Goal: Task Accomplishment & Management: Use online tool/utility

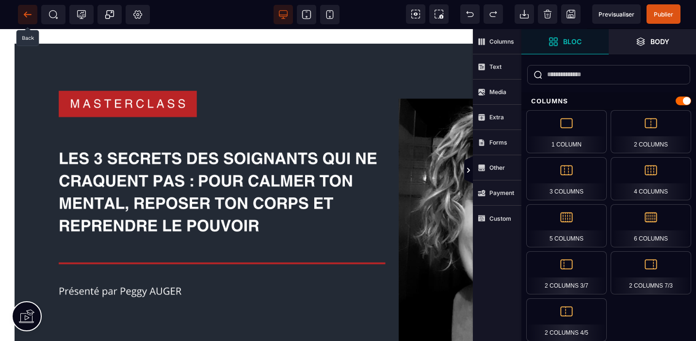
click at [29, 14] on icon at bounding box center [28, 15] width 10 height 10
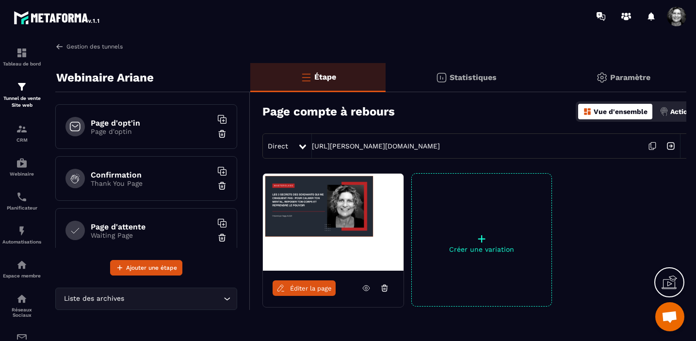
click at [79, 46] on link "Gestion des tunnels" at bounding box center [88, 46] width 67 height 9
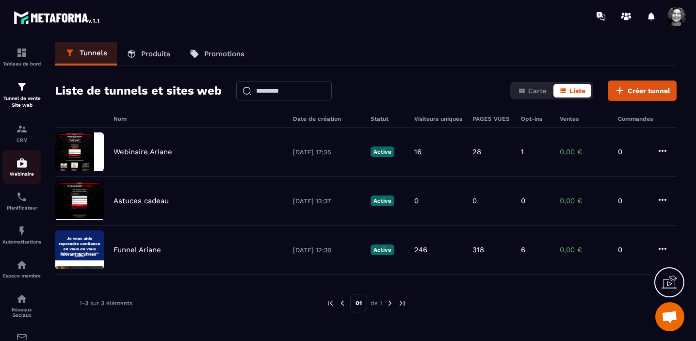
click at [24, 164] on img at bounding box center [22, 163] width 12 height 12
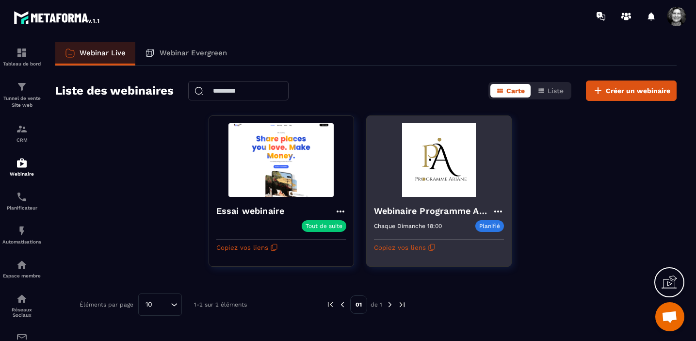
click at [452, 189] on img at bounding box center [439, 160] width 130 height 74
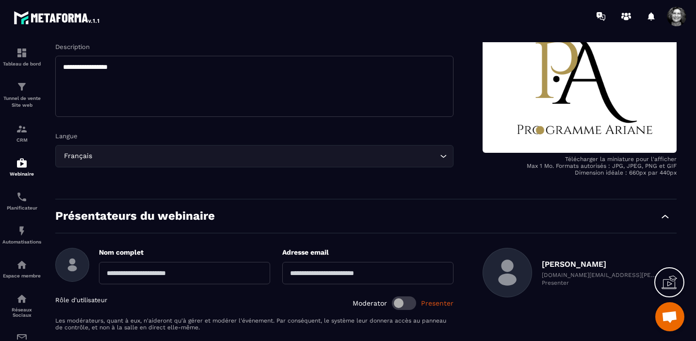
scroll to position [212, 0]
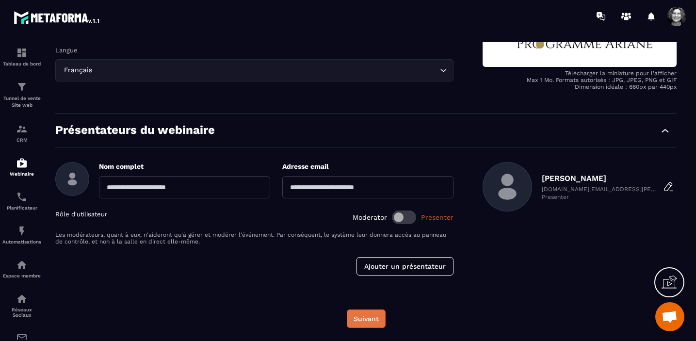
click at [368, 324] on button "Suivant" at bounding box center [366, 319] width 39 height 18
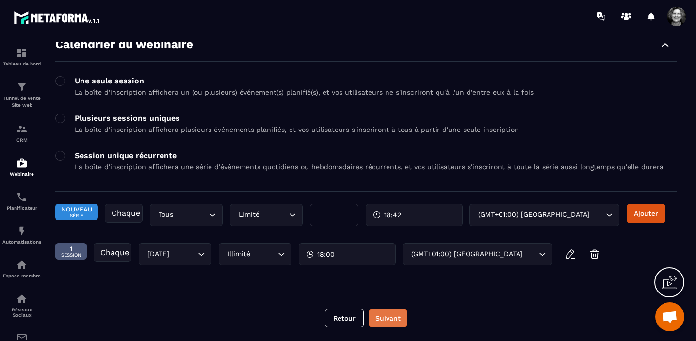
click at [389, 316] on button "Suivant" at bounding box center [388, 318] width 39 height 18
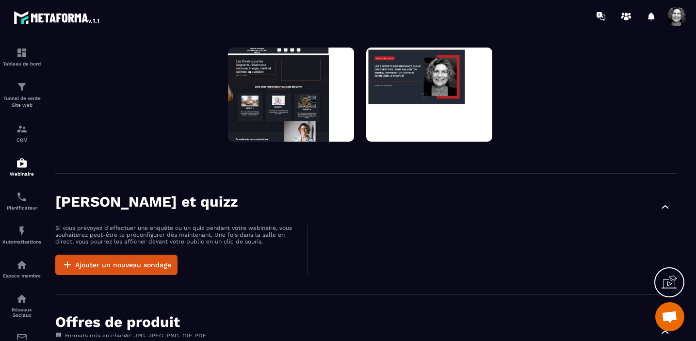
scroll to position [0, 0]
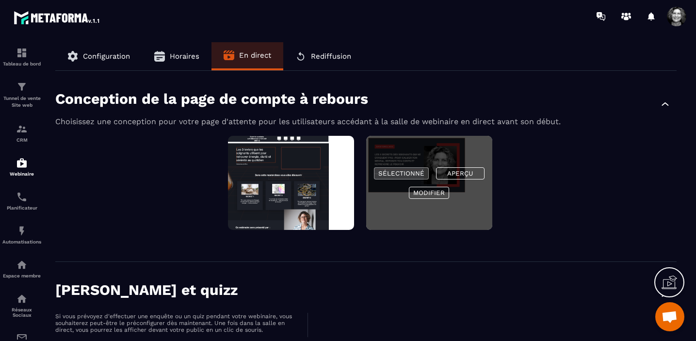
click at [401, 171] on button "Sélectionné" at bounding box center [401, 173] width 55 height 12
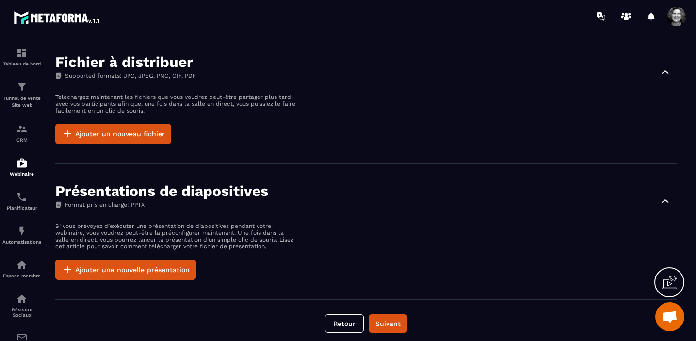
scroll to position [633, 0]
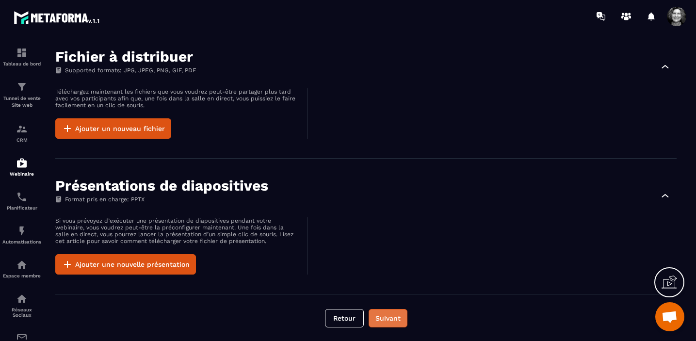
click at [389, 321] on button "Suivant" at bounding box center [388, 318] width 39 height 18
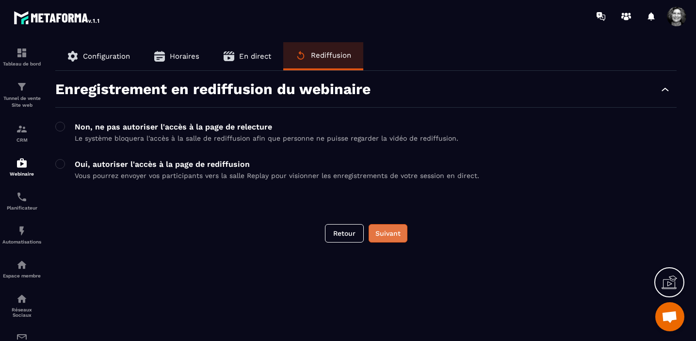
click at [395, 236] on button "Suivant" at bounding box center [388, 233] width 39 height 18
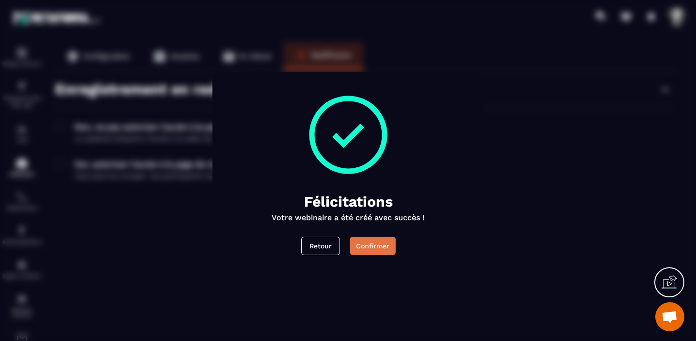
click at [376, 243] on div "Confirmer" at bounding box center [372, 246] width 33 height 10
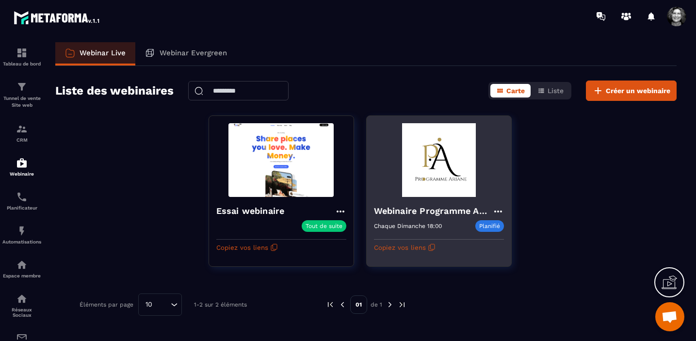
click at [428, 181] on img at bounding box center [439, 160] width 130 height 74
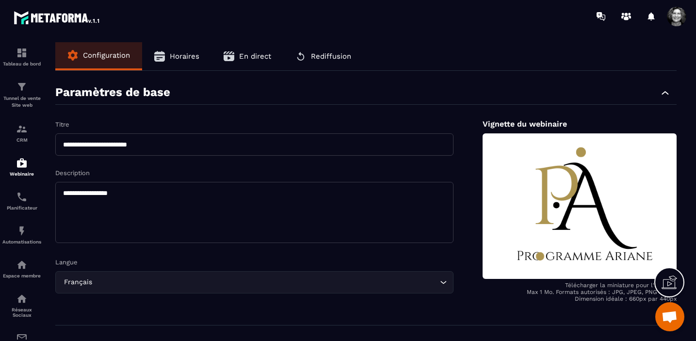
click at [257, 53] on span "En direct" at bounding box center [255, 56] width 32 height 9
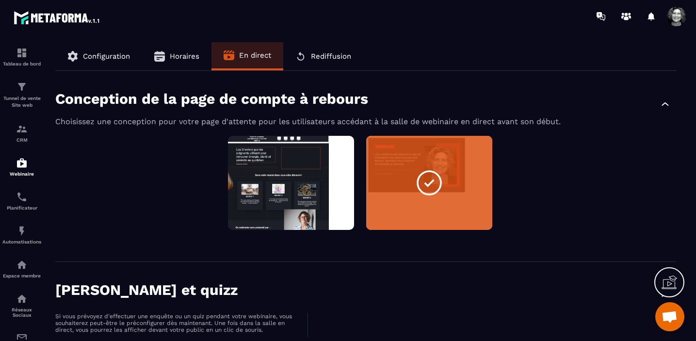
click at [186, 59] on span "Horaires" at bounding box center [185, 56] width 30 height 9
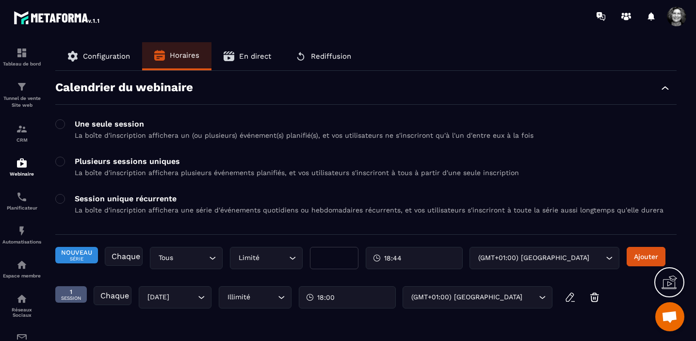
click at [246, 60] on span "En direct" at bounding box center [255, 56] width 32 height 9
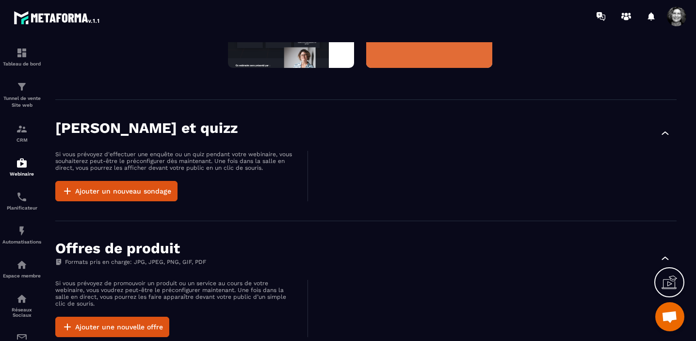
scroll to position [181, 0]
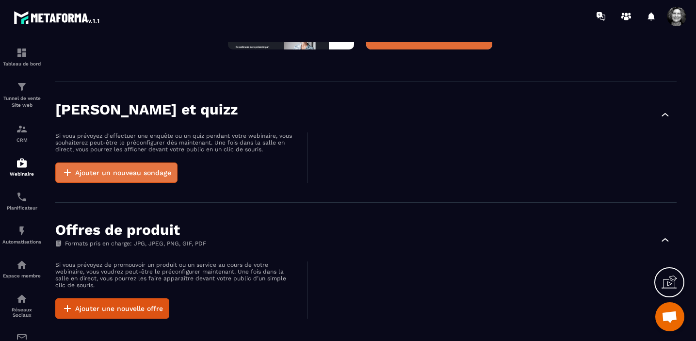
click at [145, 173] on button "Ajouter un nouveau sondage" at bounding box center [116, 173] width 122 height 20
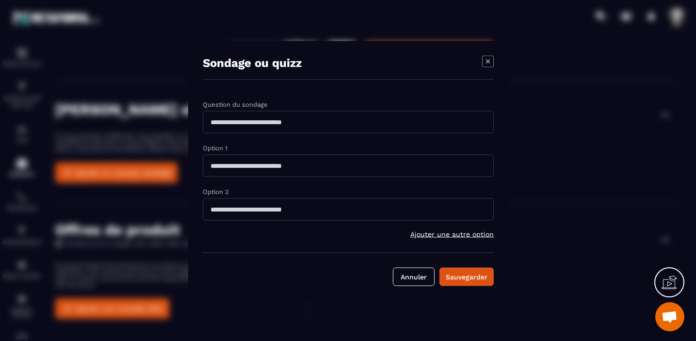
click at [212, 121] on input "Modal window" at bounding box center [348, 122] width 291 height 22
type input "**********"
click at [255, 167] on input "Modal window" at bounding box center [348, 165] width 291 height 22
type input "********"
click at [222, 211] on input "Modal window" at bounding box center [348, 209] width 291 height 22
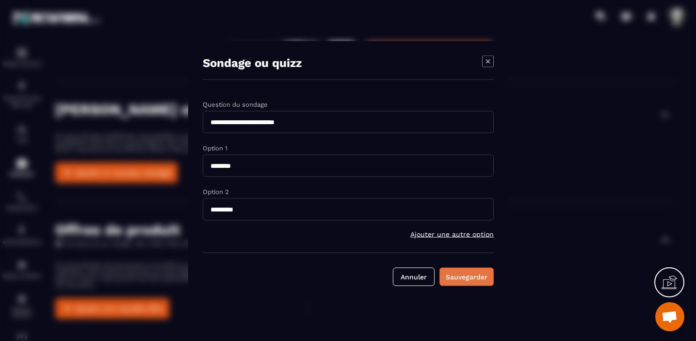
type input "*********"
click at [471, 277] on div "Sauvegarder" at bounding box center [467, 277] width 42 height 10
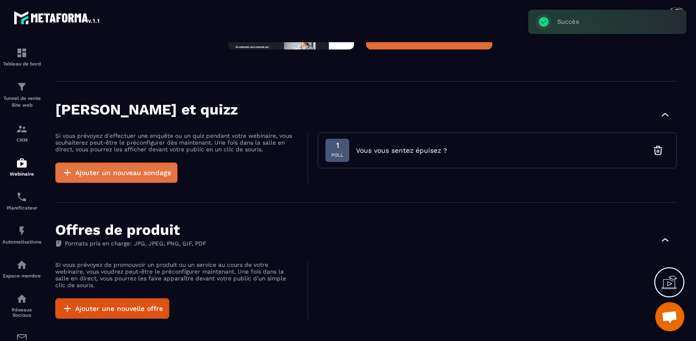
click at [149, 173] on button "Ajouter un nouveau sondage" at bounding box center [116, 173] width 122 height 20
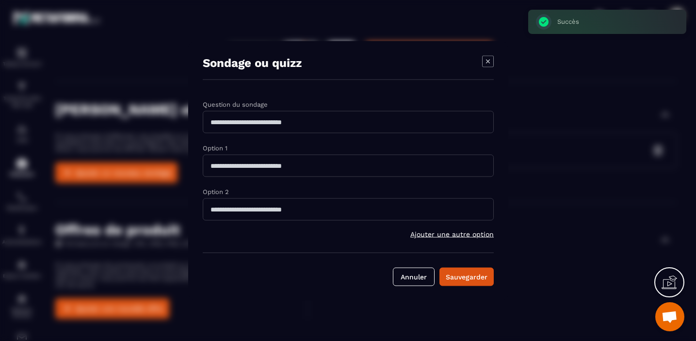
click at [295, 128] on input "Modal window" at bounding box center [348, 122] width 291 height 22
type input "**********"
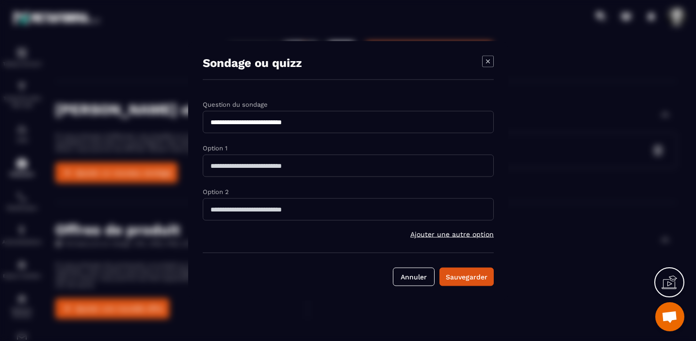
click at [230, 165] on input "Modal window" at bounding box center [348, 165] width 291 height 22
type input "********"
click at [226, 206] on input "Modal window" at bounding box center [348, 209] width 291 height 22
type input "*********"
click at [477, 276] on div "Sauvegarder" at bounding box center [467, 277] width 42 height 10
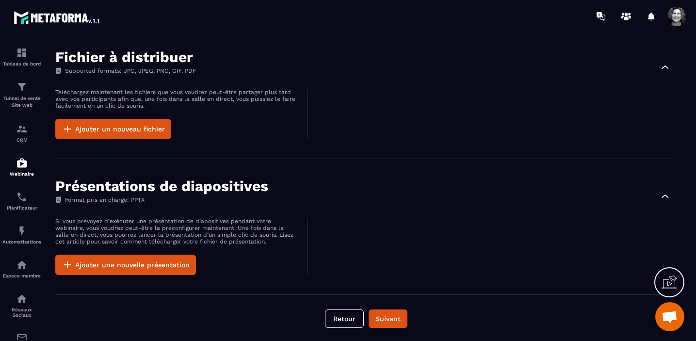
scroll to position [673, 0]
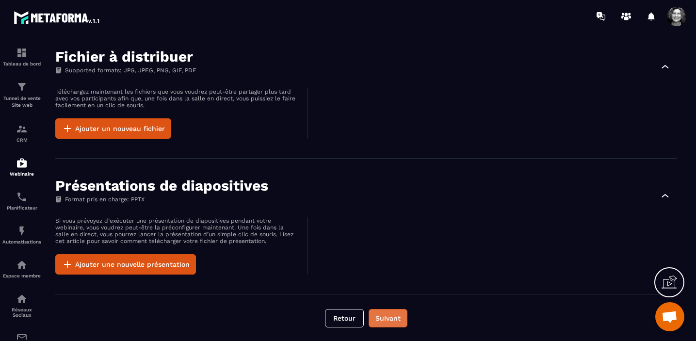
click at [392, 321] on button "Suivant" at bounding box center [388, 318] width 39 height 18
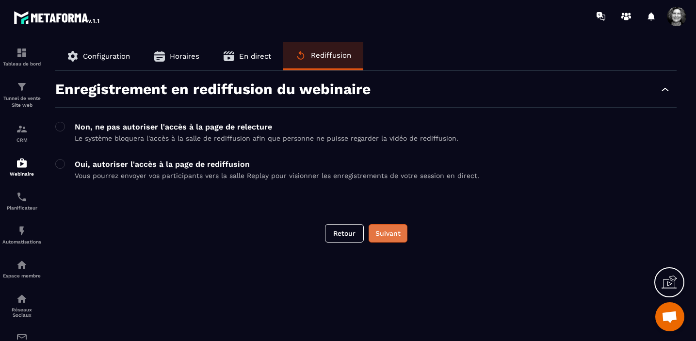
click at [398, 230] on button "Suivant" at bounding box center [388, 233] width 39 height 18
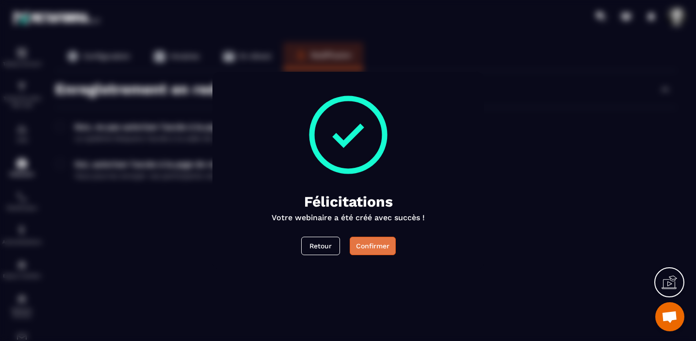
click at [374, 246] on div "Confirmer" at bounding box center [372, 246] width 33 height 10
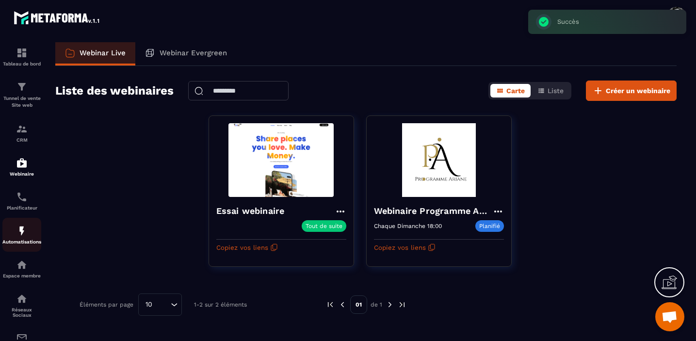
click at [24, 233] on img at bounding box center [22, 231] width 12 height 12
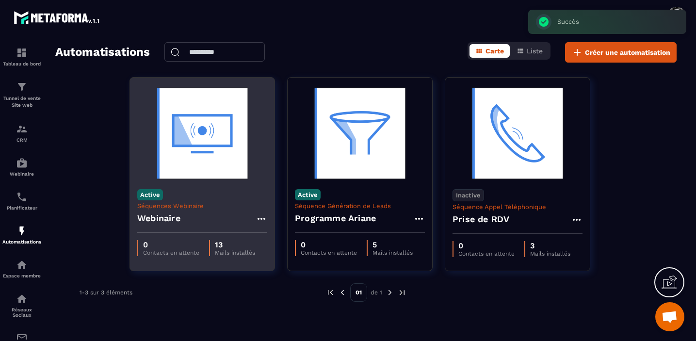
click at [195, 149] on img at bounding box center [202, 133] width 130 height 97
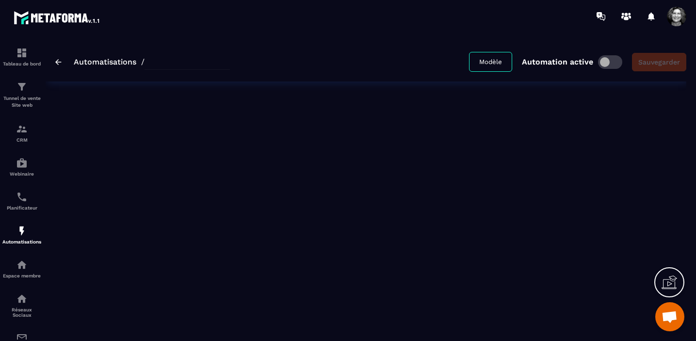
type input "*********"
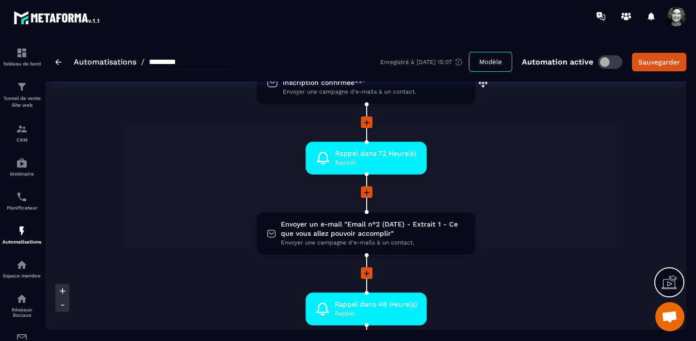
scroll to position [151, 0]
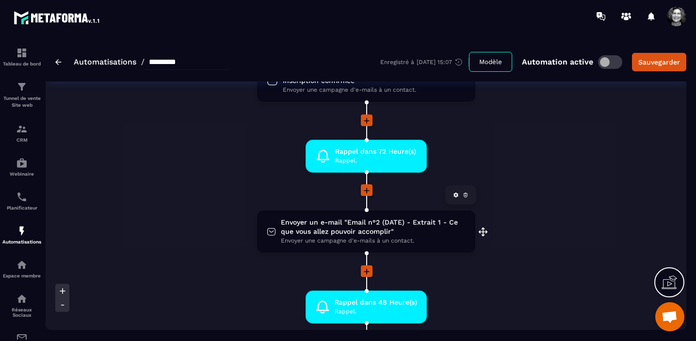
click at [375, 222] on span "Envoyer un e-mail "Email n°2 (DATE) - Extrait 1 - Ce que vous allez pouvoir acc…" at bounding box center [373, 227] width 185 height 18
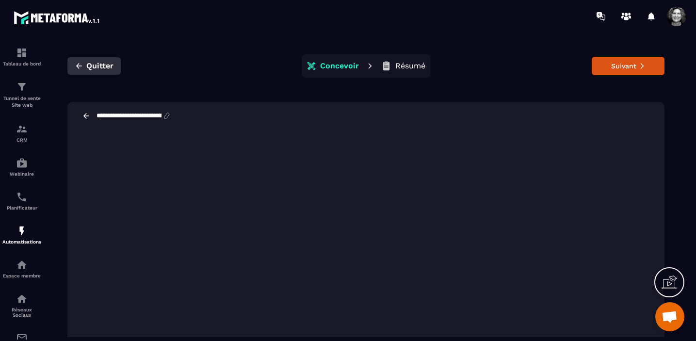
click at [88, 61] on span "Quitter" at bounding box center [99, 66] width 27 height 10
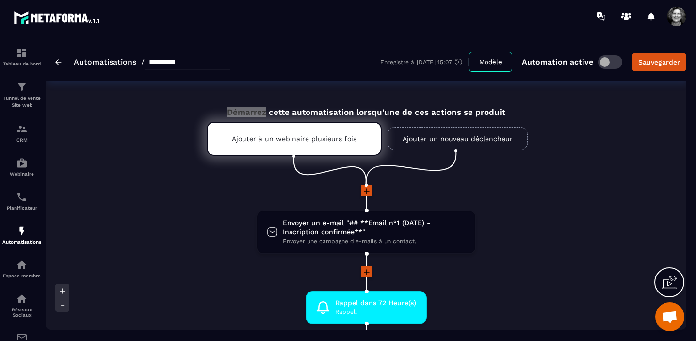
click at [472, 269] on div at bounding box center [366, 272] width 505 height 13
click at [57, 60] on img at bounding box center [58, 62] width 6 height 6
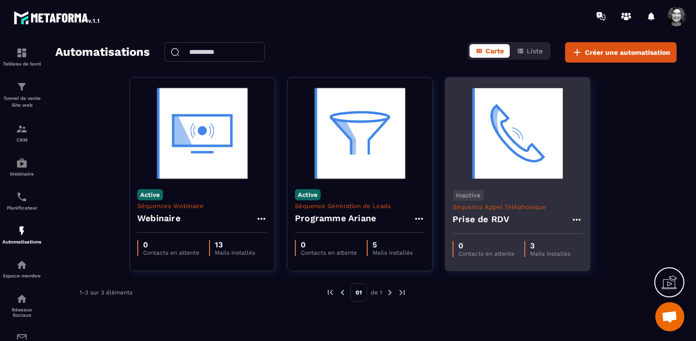
click at [537, 148] on img at bounding box center [518, 133] width 130 height 97
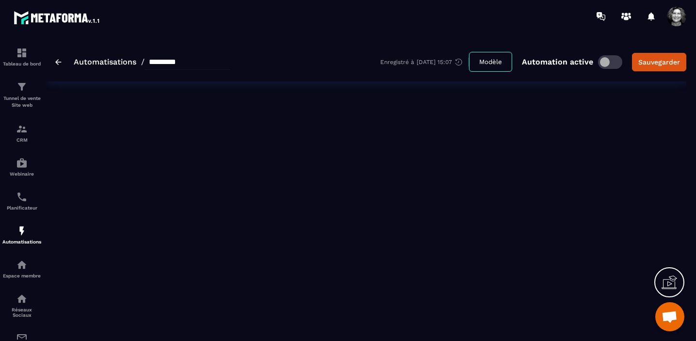
type input "**********"
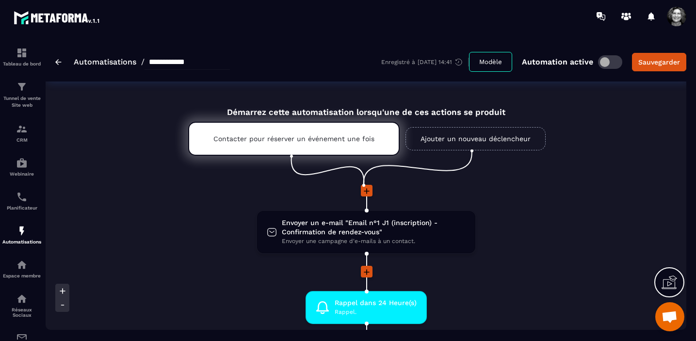
click at [368, 192] on icon at bounding box center [367, 191] width 10 height 10
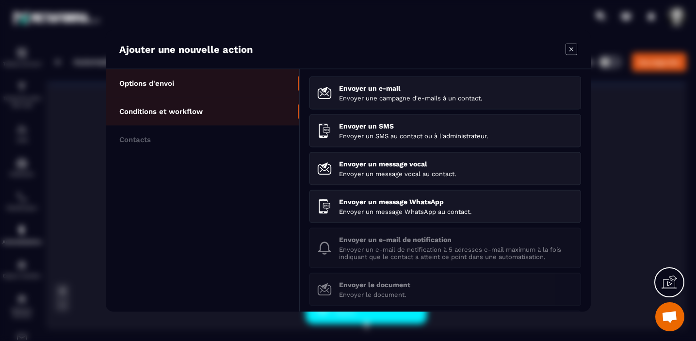
click at [182, 112] on p "Conditions et workflow" at bounding box center [160, 111] width 83 height 9
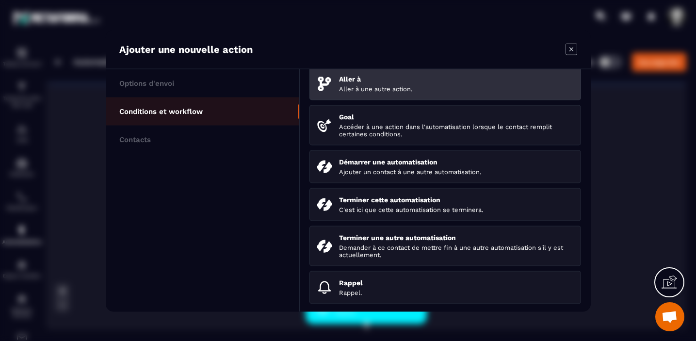
scroll to position [106, 0]
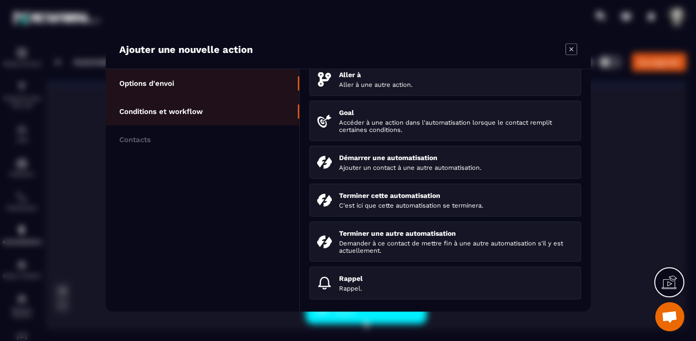
click at [197, 79] on li "Options d'envoi" at bounding box center [203, 83] width 194 height 28
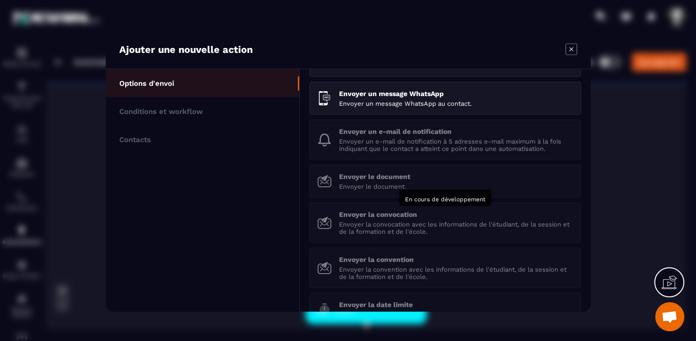
scroll to position [101, 0]
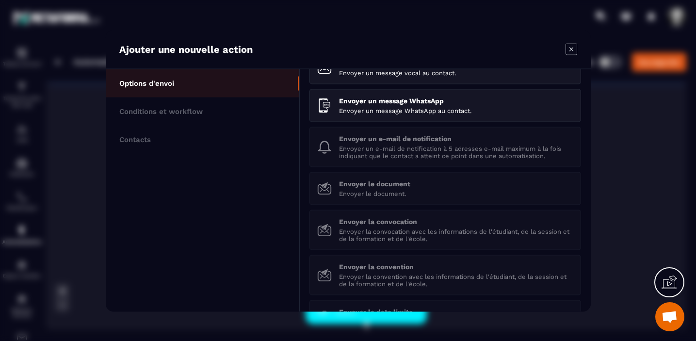
click at [573, 51] on icon "Modal window" at bounding box center [572, 49] width 12 height 12
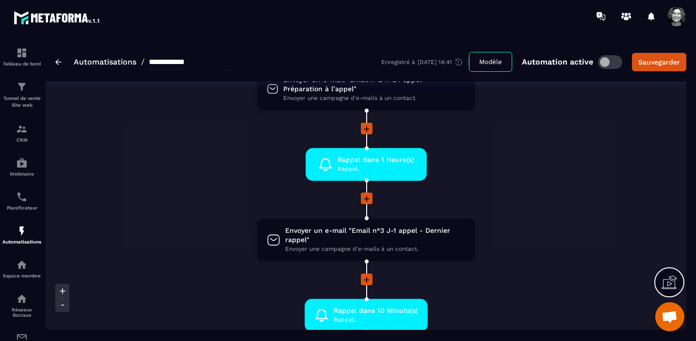
scroll to position [0, 0]
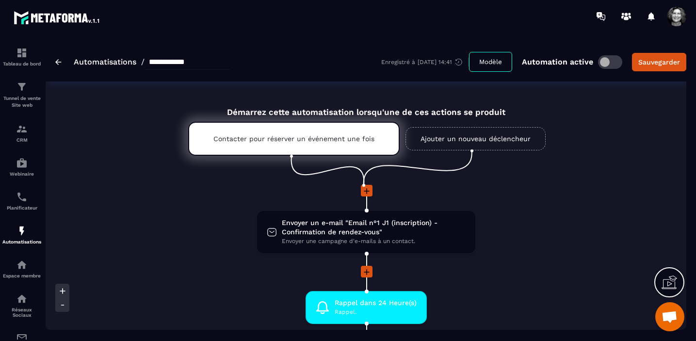
click at [60, 60] on img at bounding box center [58, 62] width 6 height 6
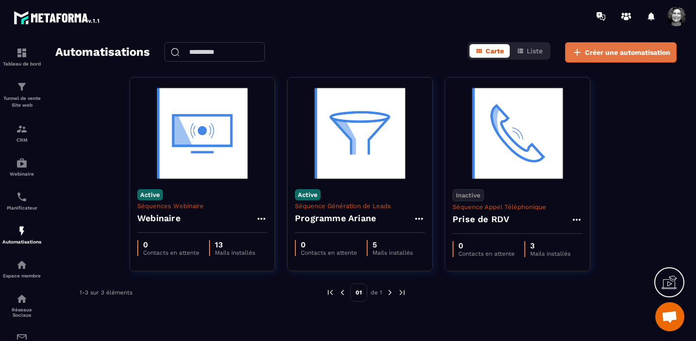
click at [648, 55] on span "Créer une automatisation" at bounding box center [627, 53] width 85 height 10
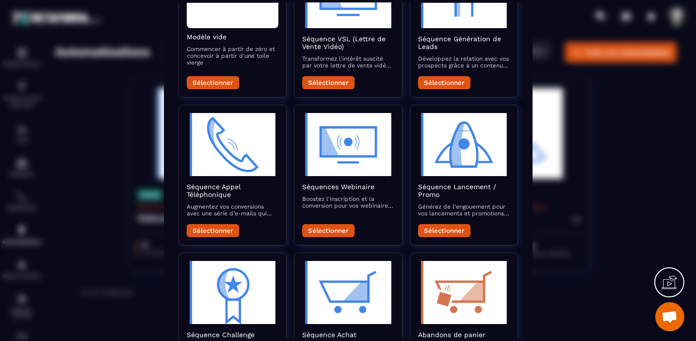
scroll to position [104, 0]
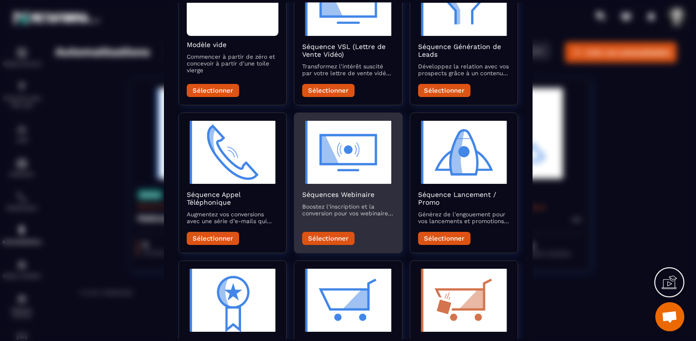
click at [328, 239] on button "Sélectionner" at bounding box center [328, 237] width 52 height 13
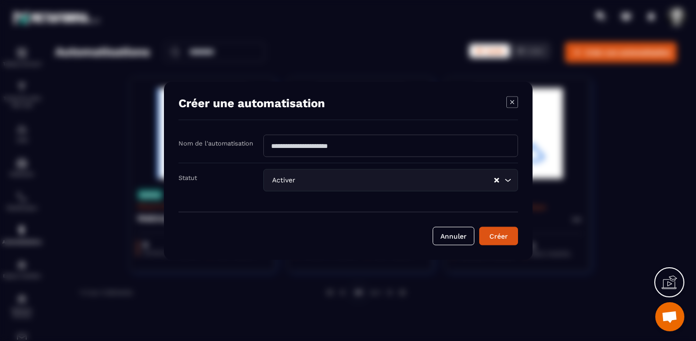
click at [328, 148] on input "Modal window" at bounding box center [390, 145] width 255 height 22
type input "****"
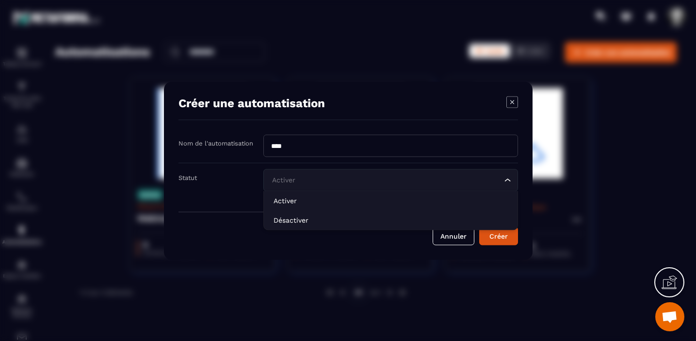
click at [512, 179] on icon "Search for option" at bounding box center [508, 180] width 10 height 10
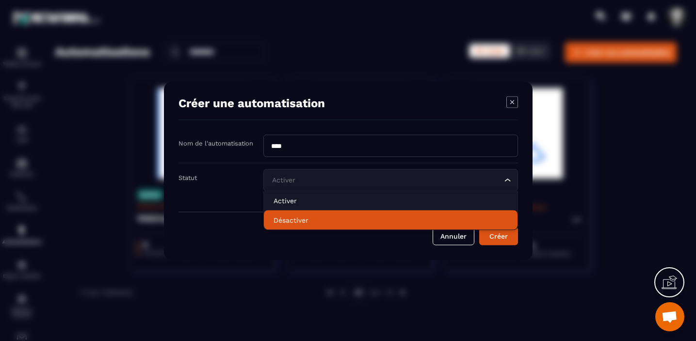
click at [351, 215] on p "Désactiver" at bounding box center [391, 220] width 234 height 10
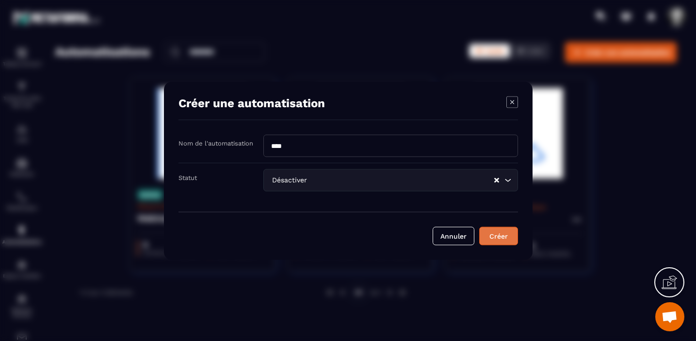
click at [502, 235] on button "Créer" at bounding box center [498, 236] width 39 height 18
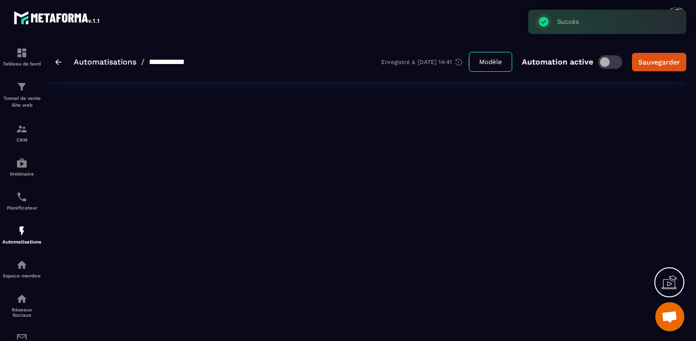
type input "****"
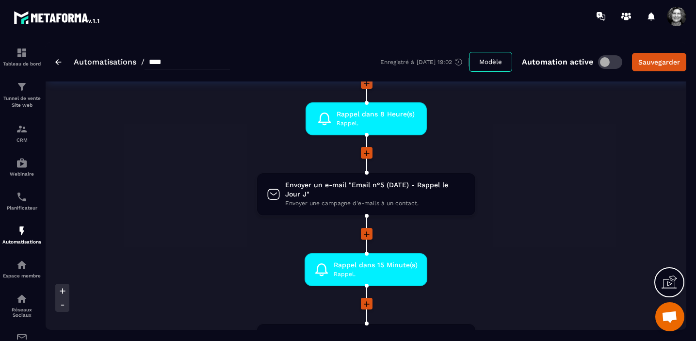
scroll to position [638, 0]
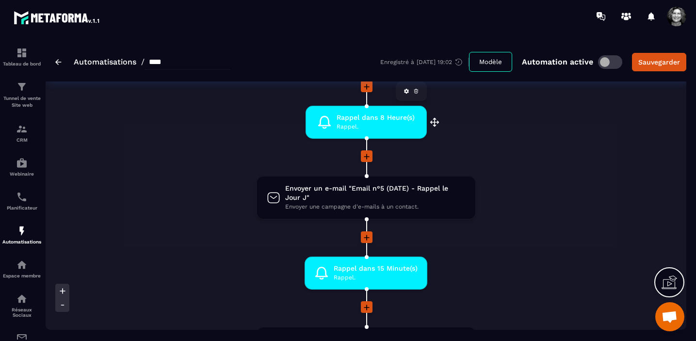
click at [372, 126] on span "Rappel." at bounding box center [376, 126] width 78 height 9
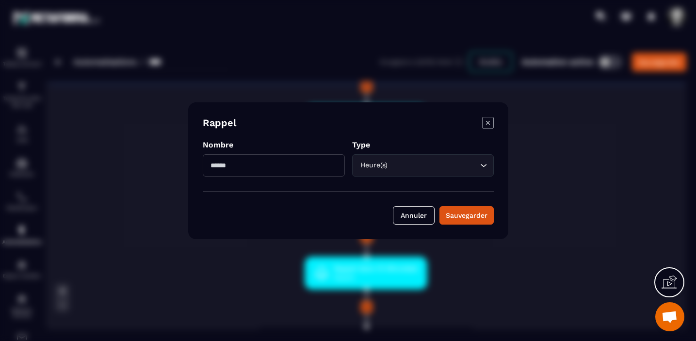
drag, startPoint x: 220, startPoint y: 167, endPoint x: 193, endPoint y: 164, distance: 27.8
click at [193, 164] on div "Rappel Nombre * Type Heure(s) Loading... Annuler Sauvegarder" at bounding box center [348, 170] width 320 height 137
type input "*"
click at [482, 214] on div "Sauvegarder" at bounding box center [467, 216] width 42 height 10
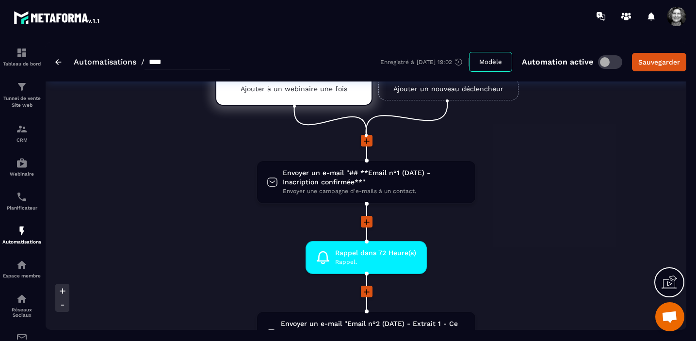
scroll to position [71, 0]
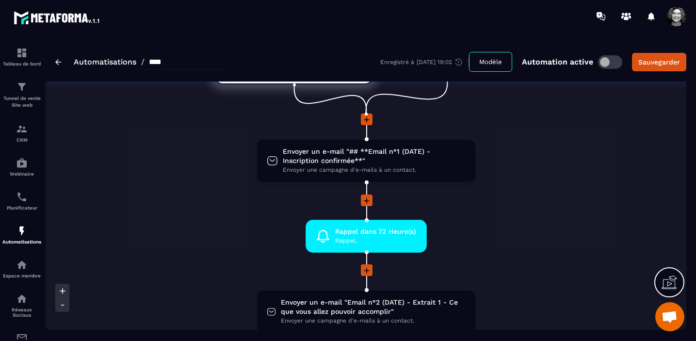
click at [368, 201] on icon at bounding box center [367, 201] width 6 height 6
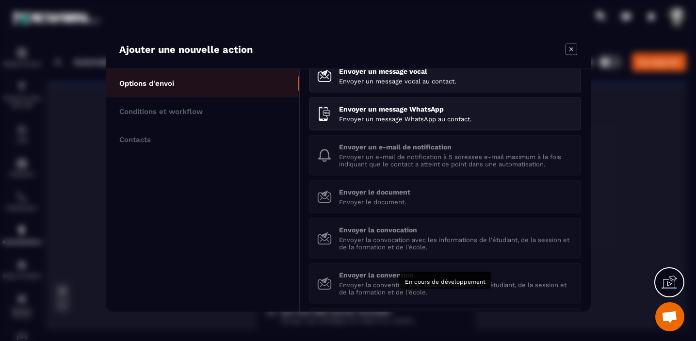
scroll to position [0, 0]
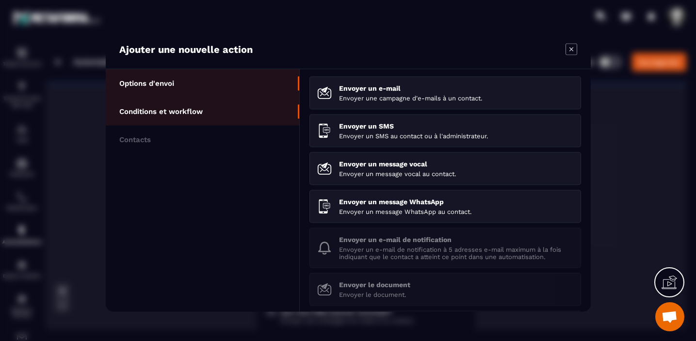
click at [172, 107] on p "Conditions et workflow" at bounding box center [160, 111] width 83 height 9
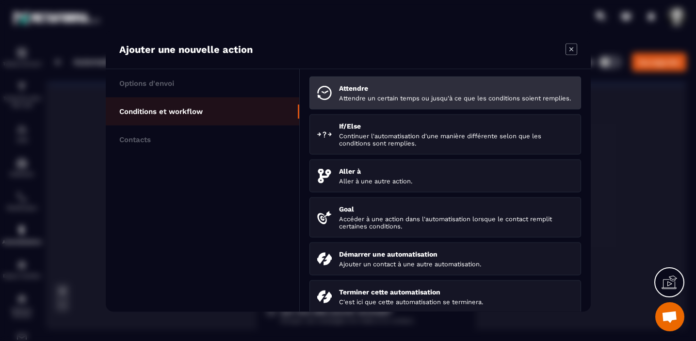
click at [389, 101] on p "Attendre un certain temps ou jusqu'à ce que les conditions soient remplies." at bounding box center [456, 97] width 234 height 7
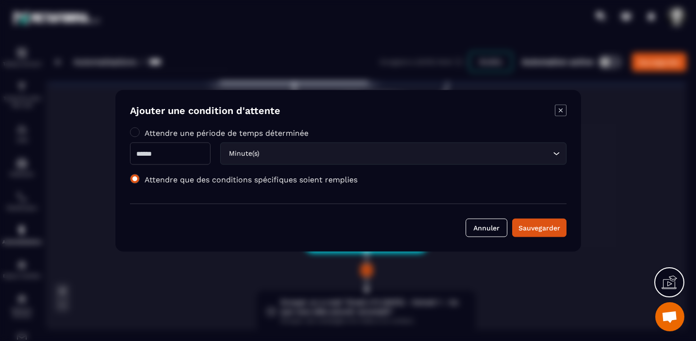
click at [135, 180] on span "Modal window" at bounding box center [135, 179] width 10 height 10
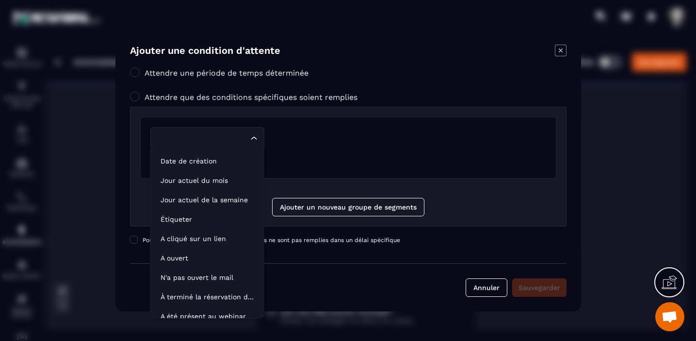
click at [254, 139] on icon "Search for option" at bounding box center [254, 138] width 10 height 10
click at [205, 198] on p "Jour actuel de la semaine" at bounding box center [208, 200] width 94 height 10
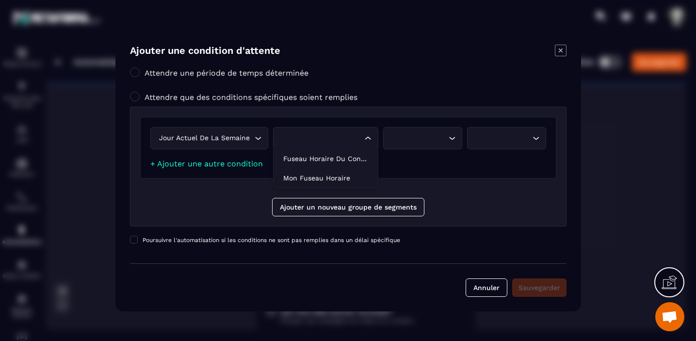
click at [368, 138] on icon "Search for option" at bounding box center [368, 138] width 10 height 10
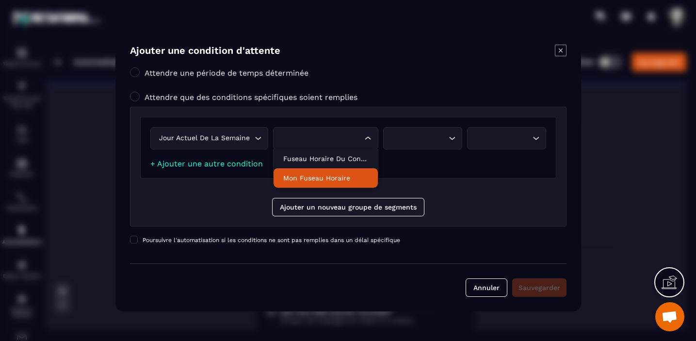
click at [332, 177] on p "Mon fuseau horaire" at bounding box center [325, 178] width 85 height 10
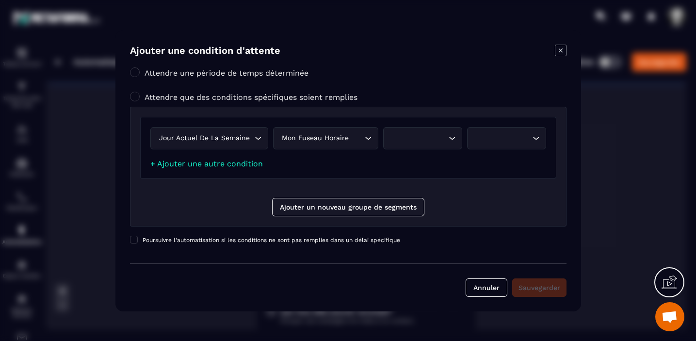
click at [453, 139] on icon "Search for option" at bounding box center [452, 138] width 10 height 10
click at [260, 138] on div "Jour actuel de la semaine Loading..." at bounding box center [209, 138] width 118 height 22
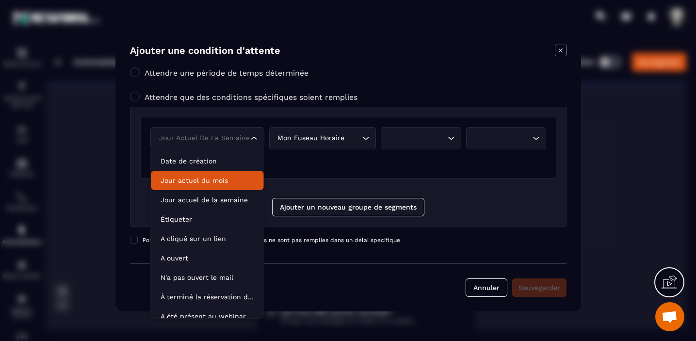
click at [452, 138] on icon "Search for option" at bounding box center [451, 138] width 10 height 10
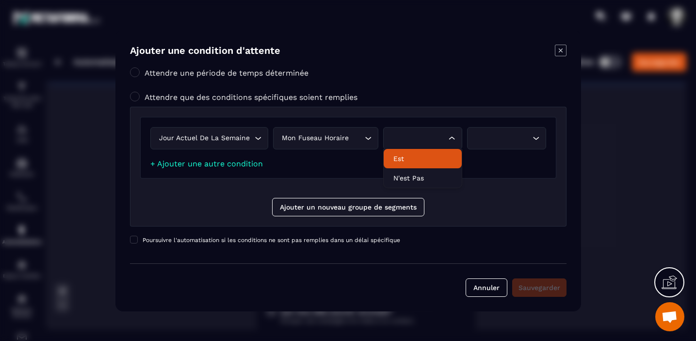
click at [421, 158] on p "Est" at bounding box center [423, 159] width 59 height 10
click at [535, 136] on icon "Search for option" at bounding box center [536, 138] width 10 height 10
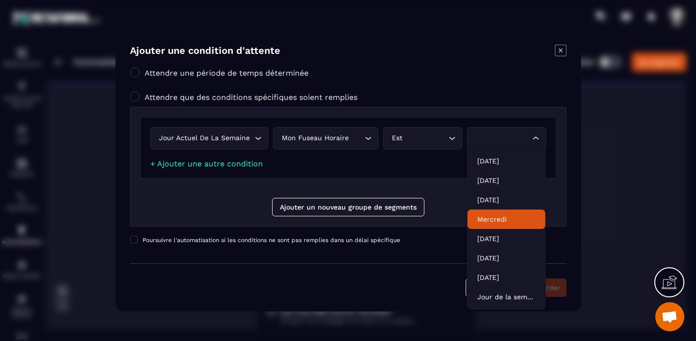
click at [509, 217] on p "Mercredi" at bounding box center [506, 219] width 59 height 10
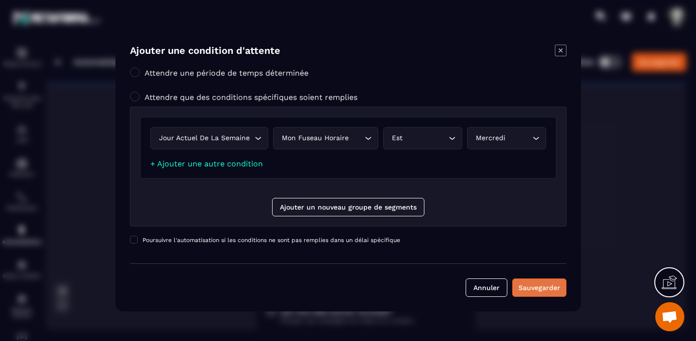
click at [545, 287] on div "Sauvegarder" at bounding box center [540, 288] width 42 height 10
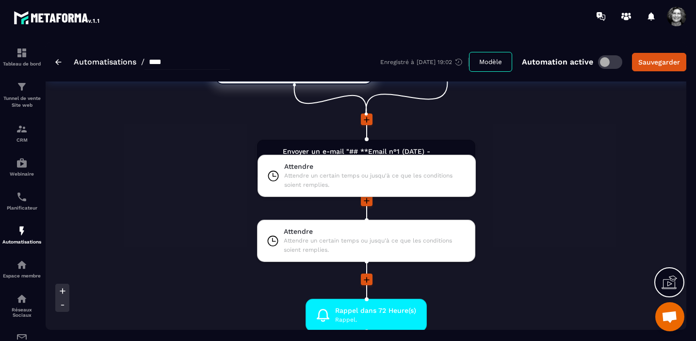
drag, startPoint x: 364, startPoint y: 242, endPoint x: 365, endPoint y: 178, distance: 63.6
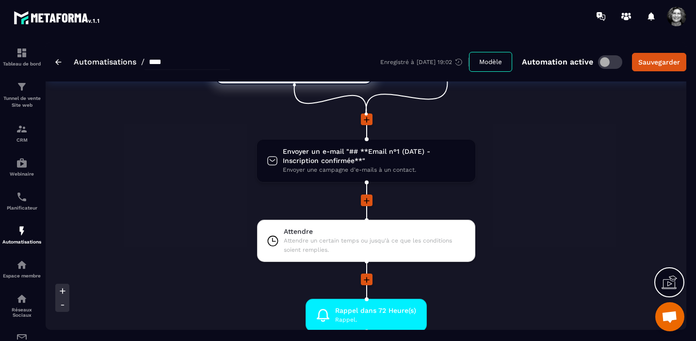
click at [529, 196] on div at bounding box center [366, 201] width 505 height 13
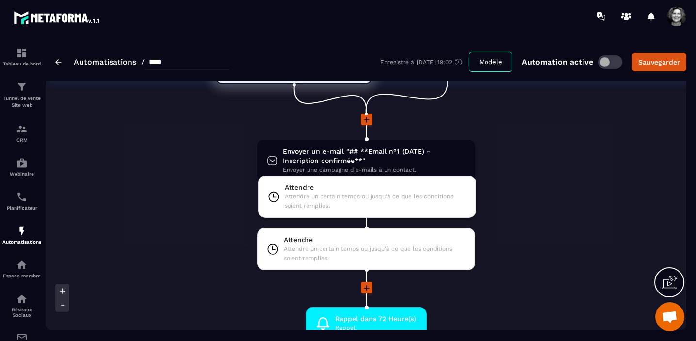
drag, startPoint x: 396, startPoint y: 242, endPoint x: 397, endPoint y: 197, distance: 45.6
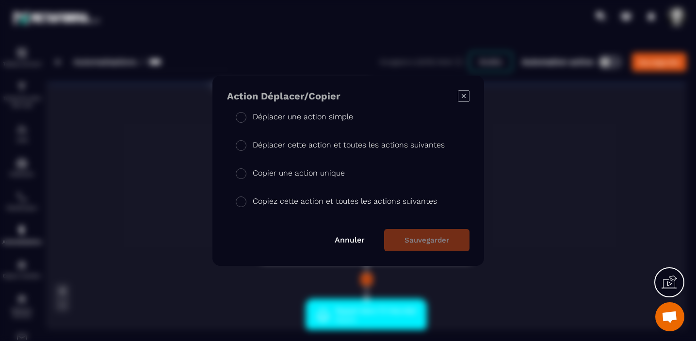
click at [355, 243] on link "Annuler" at bounding box center [350, 239] width 30 height 9
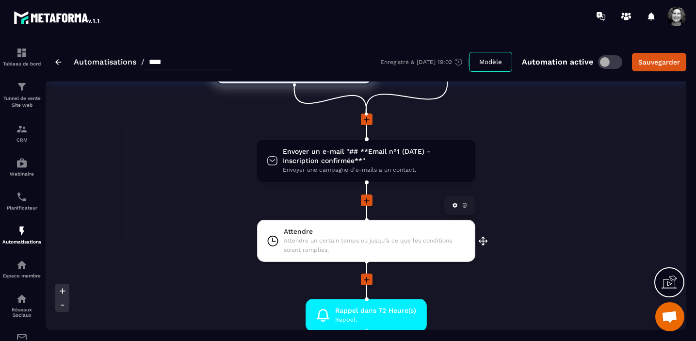
click at [455, 206] on icon at bounding box center [455, 205] width 6 height 6
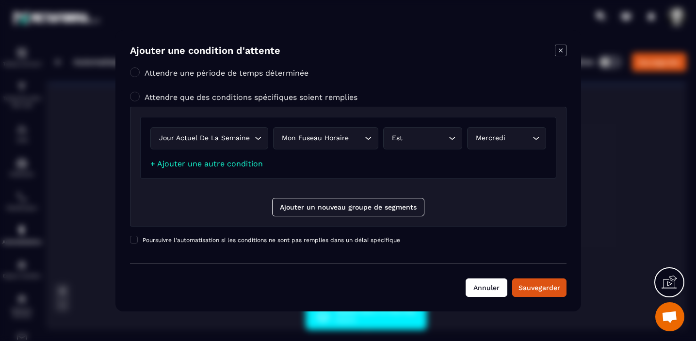
click at [486, 287] on button "Annuler" at bounding box center [487, 288] width 42 height 18
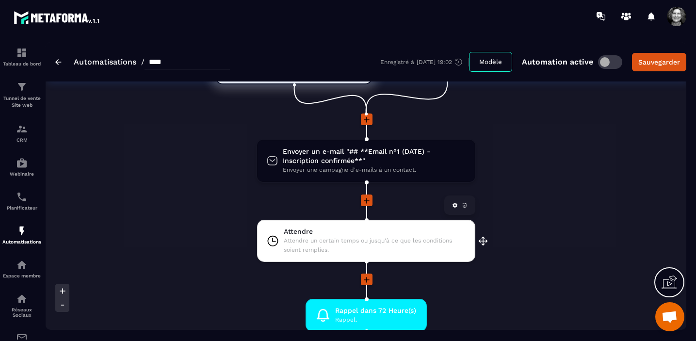
click at [465, 205] on icon at bounding box center [465, 205] width 6 height 6
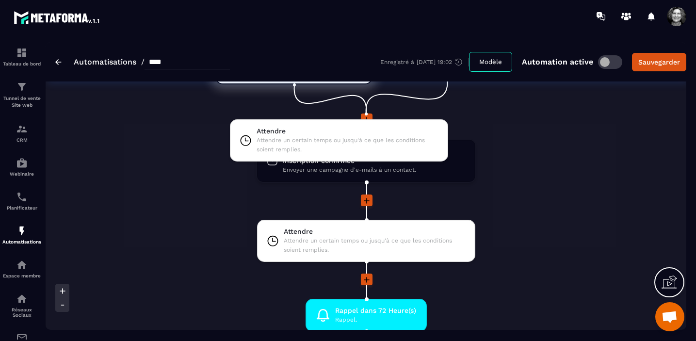
drag, startPoint x: 484, startPoint y: 244, endPoint x: 458, endPoint y: 134, distance: 112.3
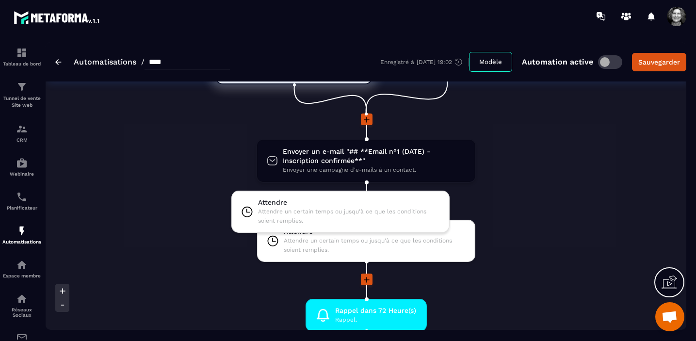
drag, startPoint x: 485, startPoint y: 242, endPoint x: 460, endPoint y: 210, distance: 40.4
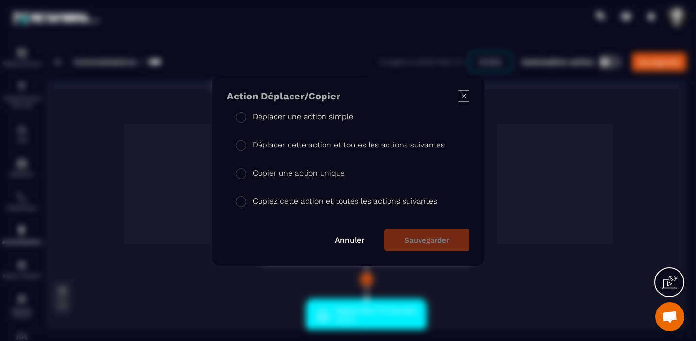
click at [348, 241] on link "Annuler" at bounding box center [350, 239] width 30 height 9
